Goal: Task Accomplishment & Management: Complete application form

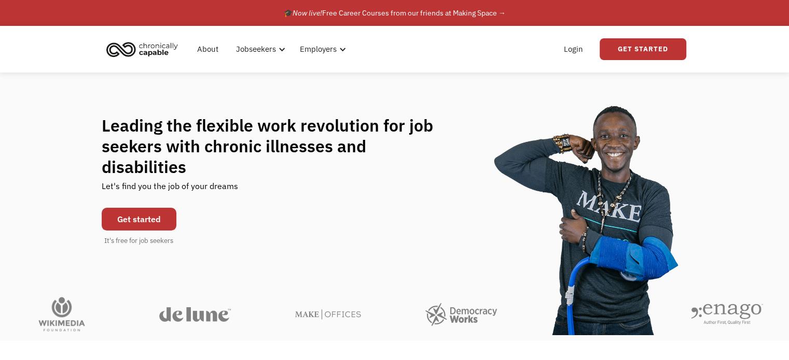
scroll to position [2, 0]
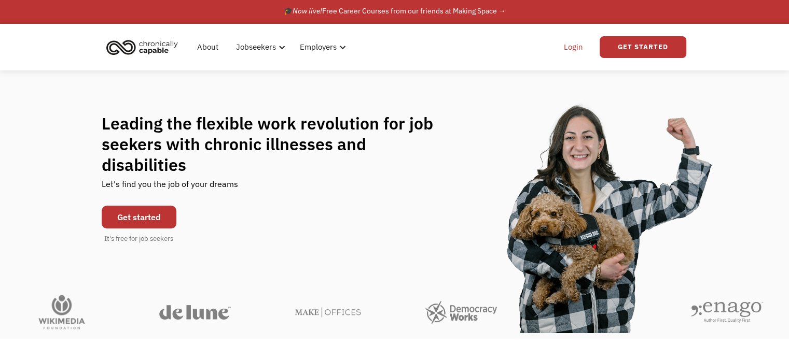
click at [576, 49] on link "Login" at bounding box center [574, 47] width 32 height 33
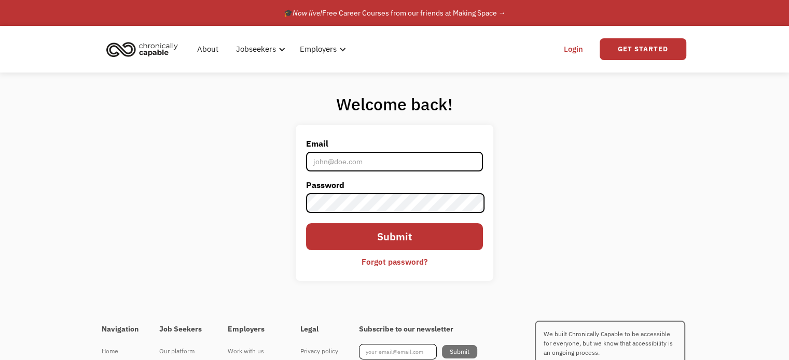
click at [430, 158] on input "Email" at bounding box center [394, 162] width 176 height 20
type input "[EMAIL_ADDRESS][DOMAIN_NAME]"
click at [428, 193] on label "Password" at bounding box center [394, 185] width 176 height 17
click at [699, 132] on div "Welcome back! Email katherinekauffman26@gmail.com Password Submit Forgot passwo…" at bounding box center [394, 192] width 789 height 238
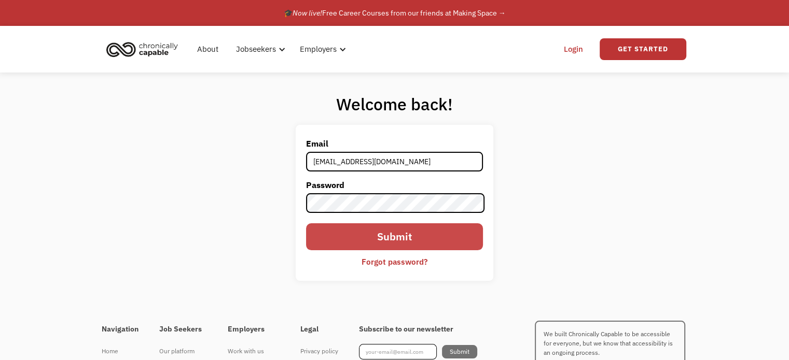
click at [436, 234] on input "Submit" at bounding box center [394, 237] width 176 height 27
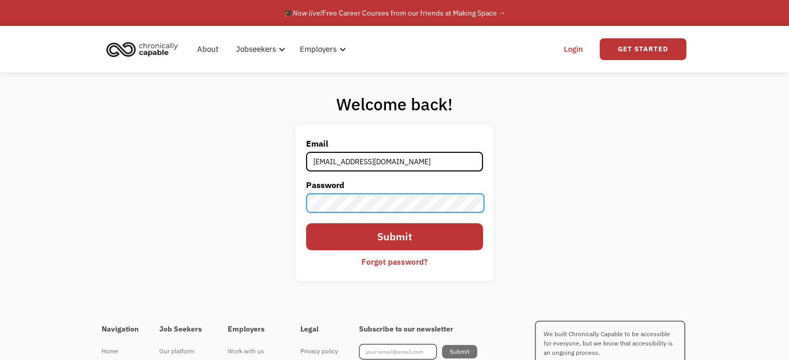
click at [306, 224] on input "Submit" at bounding box center [394, 237] width 176 height 27
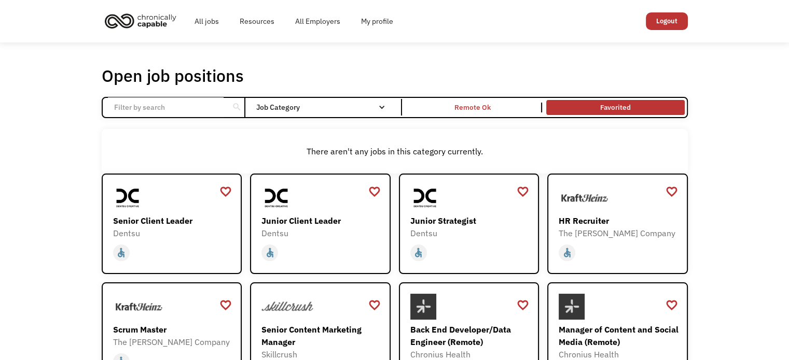
click at [573, 104] on link "Favorited" at bounding box center [615, 108] width 142 height 20
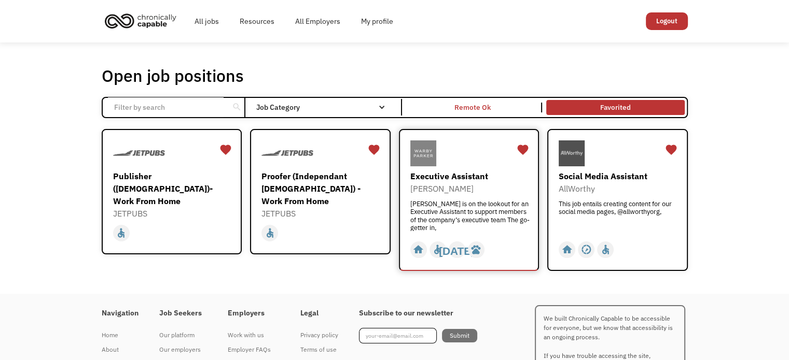
scroll to position [56, 0]
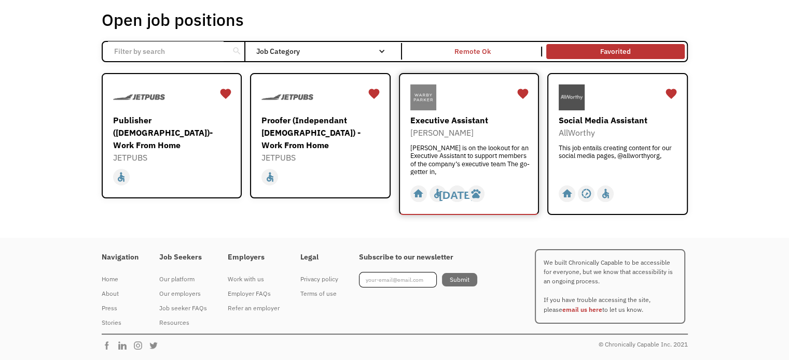
click at [490, 128] on div "[PERSON_NAME]" at bounding box center [470, 133] width 120 height 12
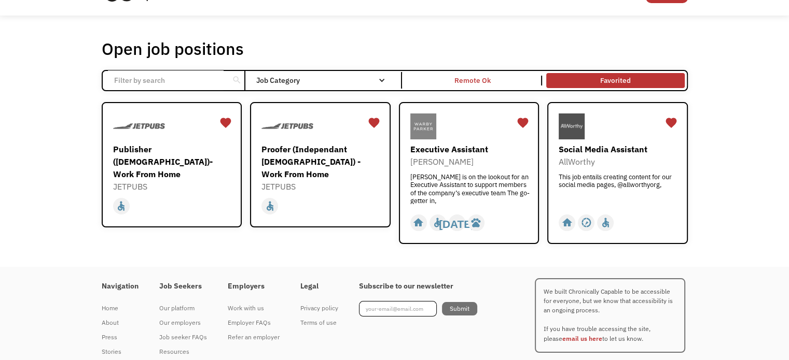
scroll to position [26, 0]
click at [335, 166] on div "Proofer (Independant [DEMOGRAPHIC_DATA]) - Work From Home" at bounding box center [321, 162] width 120 height 37
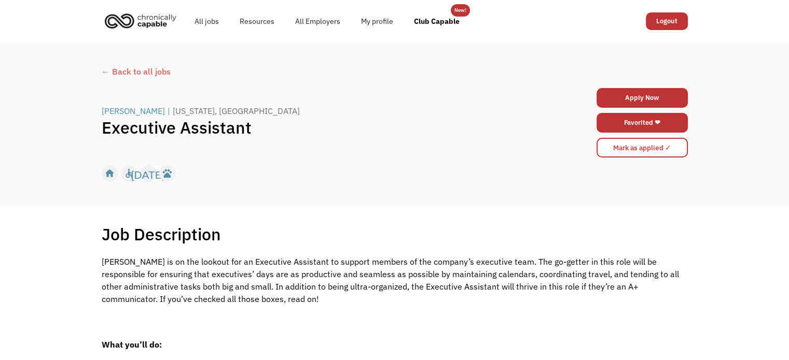
scroll to position [12, 0]
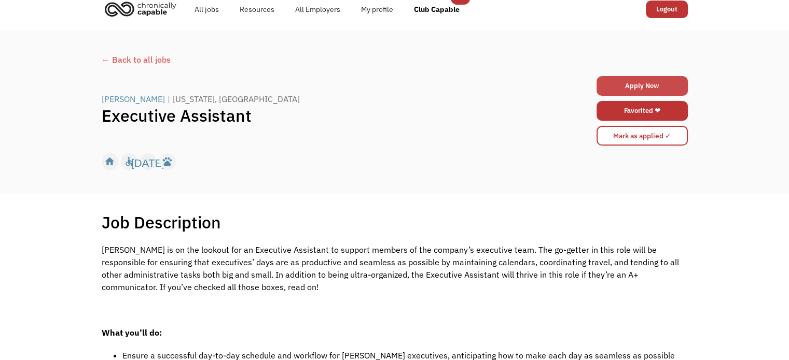
click at [638, 91] on link "Apply Now" at bounding box center [641, 86] width 91 height 20
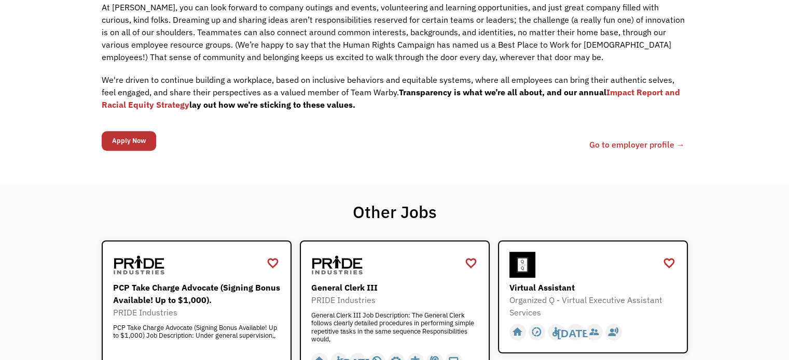
scroll to position [778, 0]
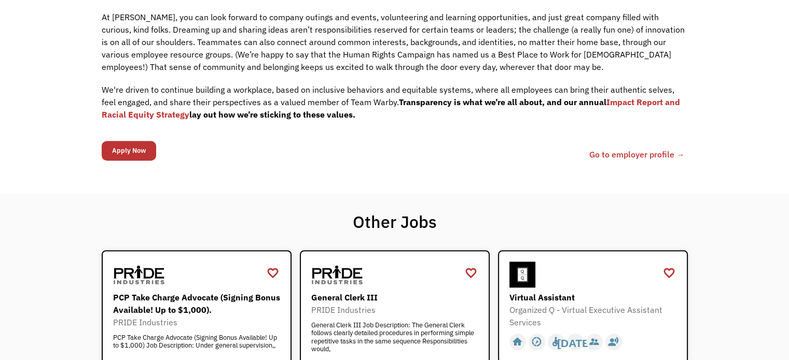
drag, startPoint x: 133, startPoint y: 151, endPoint x: 610, endPoint y: -61, distance: 522.0
click at [124, 149] on input "Apply Now" at bounding box center [129, 151] width 54 height 20
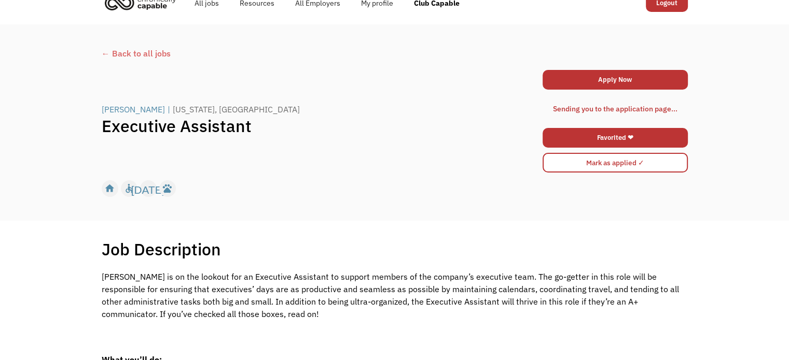
scroll to position [19, 0]
click at [625, 70] on link "Apply Now" at bounding box center [615, 80] width 145 height 20
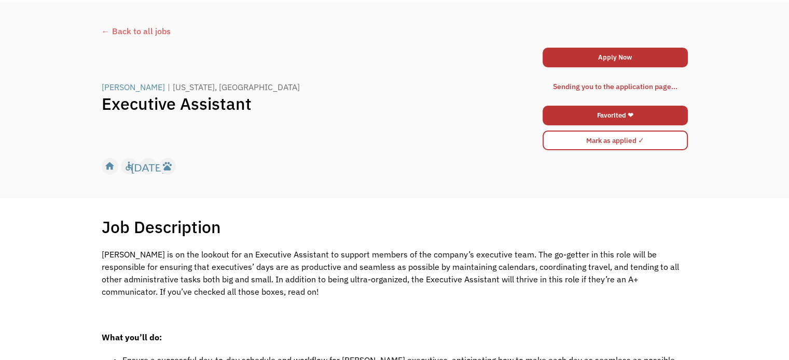
scroll to position [0, 0]
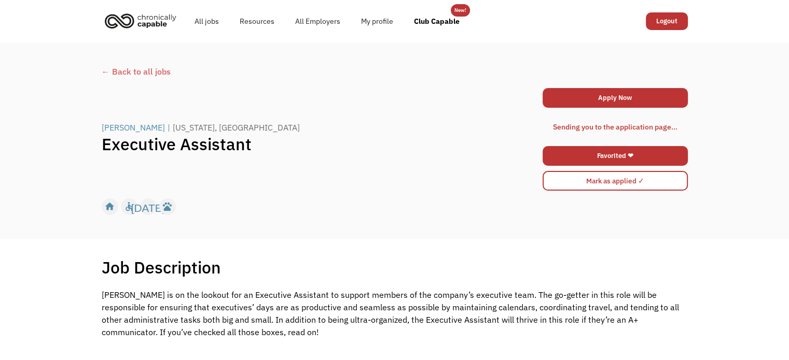
click at [541, 51] on div "← Back to all jobs Warby Parker | New York, NY Executive Assistant Apply Now 68…" at bounding box center [394, 141] width 789 height 197
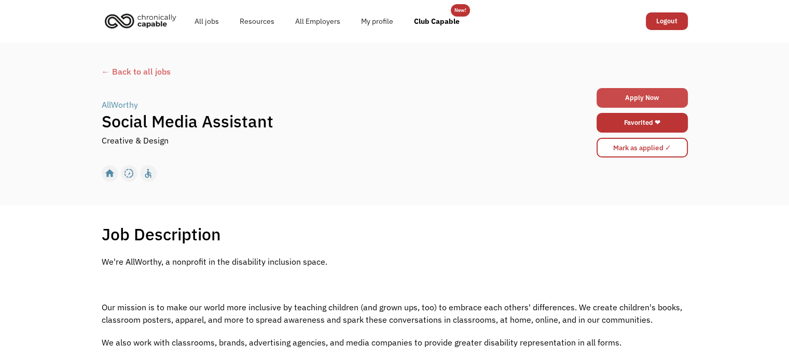
click at [645, 96] on link "Apply Now" at bounding box center [641, 98] width 91 height 20
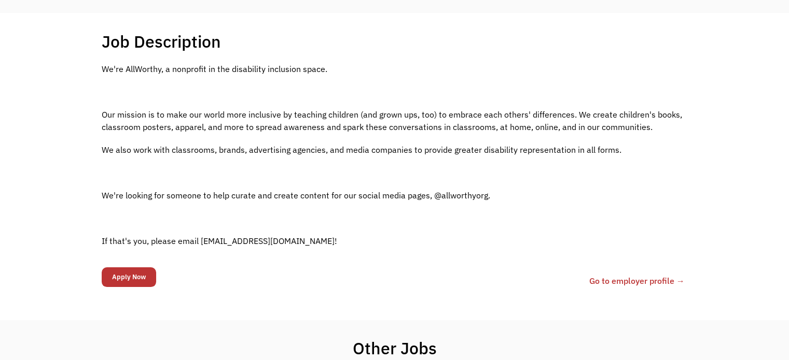
scroll to position [194, 0]
click at [287, 241] on p "If that's you, please email allworthyorg@gmail.com!" at bounding box center [395, 240] width 586 height 12
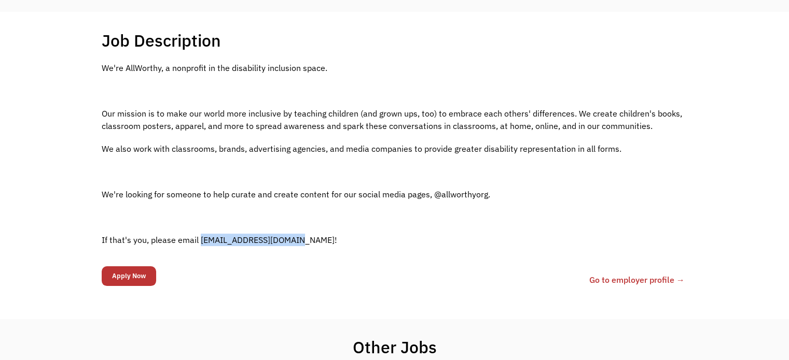
drag, startPoint x: 289, startPoint y: 241, endPoint x: 201, endPoint y: 242, distance: 88.7
click at [201, 242] on p "If that's you, please email allworthyorg@gmail.com!" at bounding box center [395, 240] width 586 height 12
copy p "allworthyorg@gmail.com"
click at [353, 177] on div "We're AllWorthy, a nonprofit in the disability inclusion space. Our mission is …" at bounding box center [395, 159] width 586 height 195
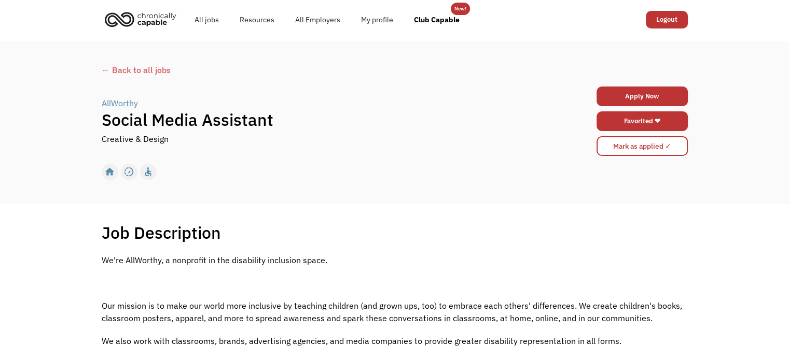
scroll to position [0, 0]
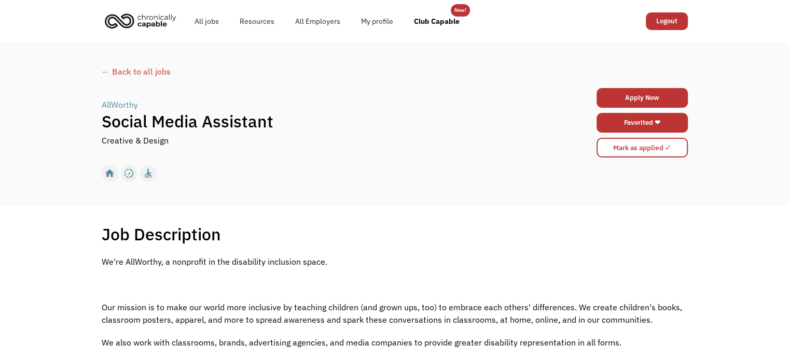
click at [319, 170] on div "home slow_motion_video accessible today not_interested supervisor_account recor…" at bounding box center [395, 174] width 586 height 20
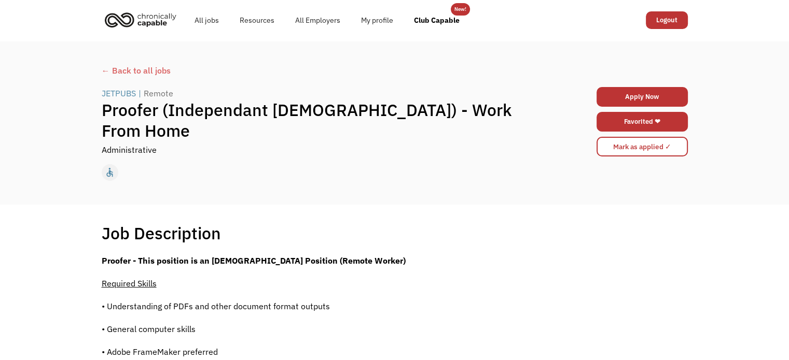
scroll to position [2, 0]
click at [618, 101] on link "Apply Now" at bounding box center [641, 97] width 91 height 20
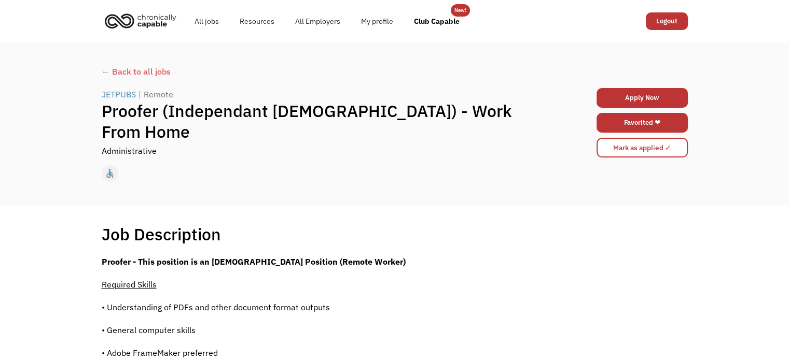
click at [114, 101] on div "JETPUBS" at bounding box center [119, 94] width 34 height 12
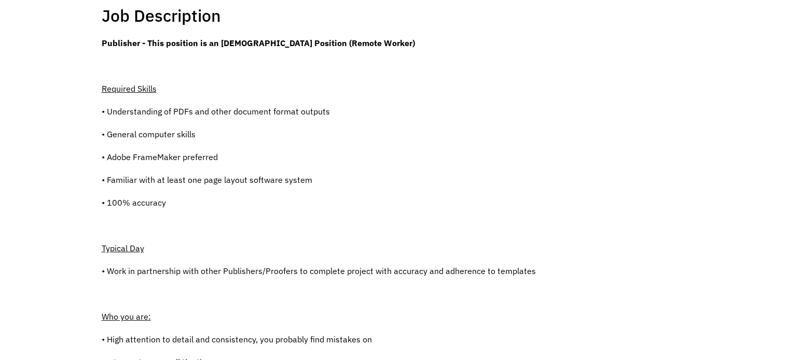
scroll to position [216, 0]
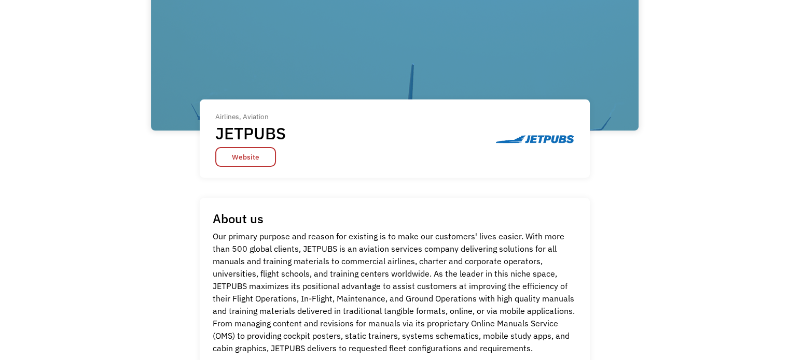
scroll to position [102, 0]
